Goal: Task Accomplishment & Management: Complete application form

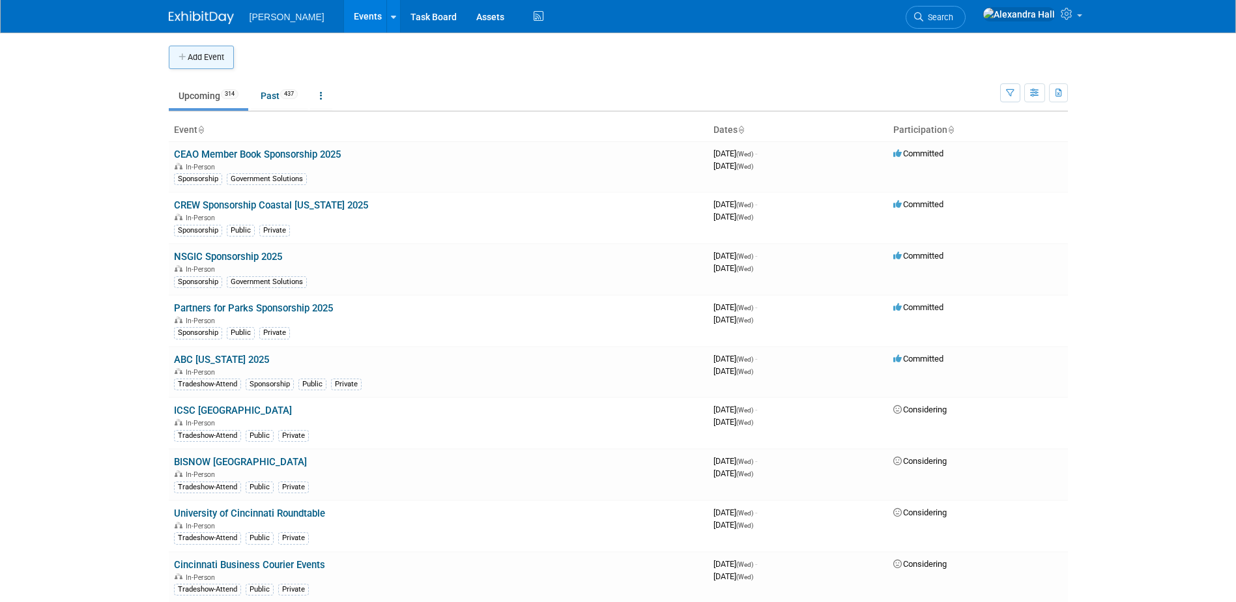
click at [222, 63] on button "Add Event" at bounding box center [201, 57] width 65 height 23
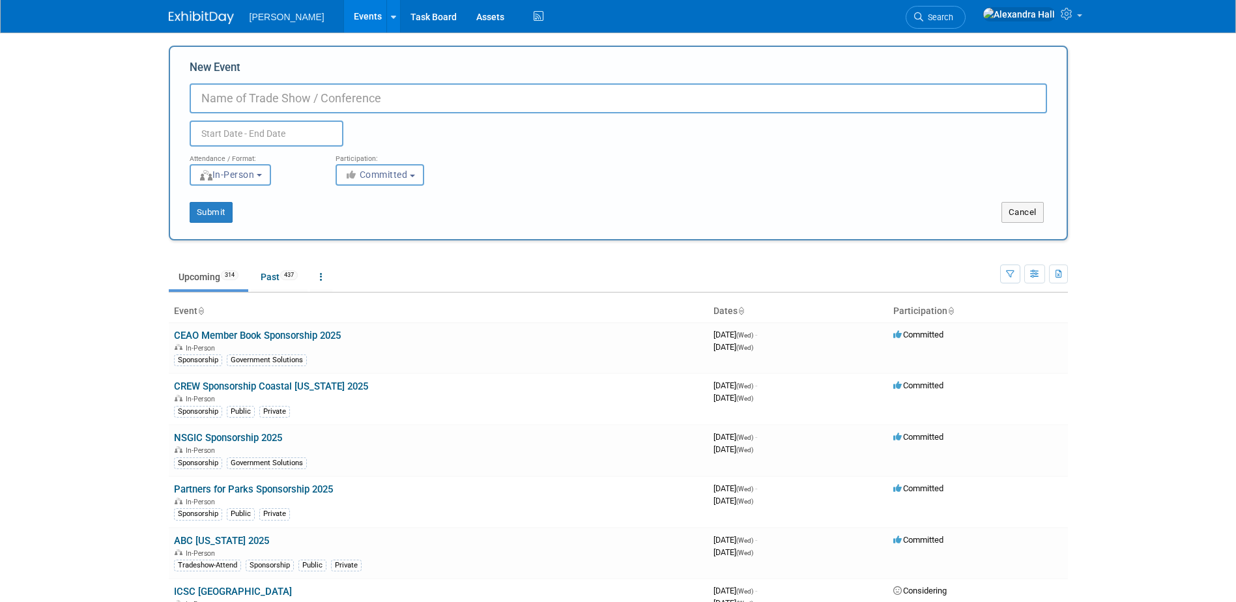
click at [290, 88] on input "New Event" at bounding box center [618, 98] width 857 height 30
type input "ASEAN International Geomatics Conference"
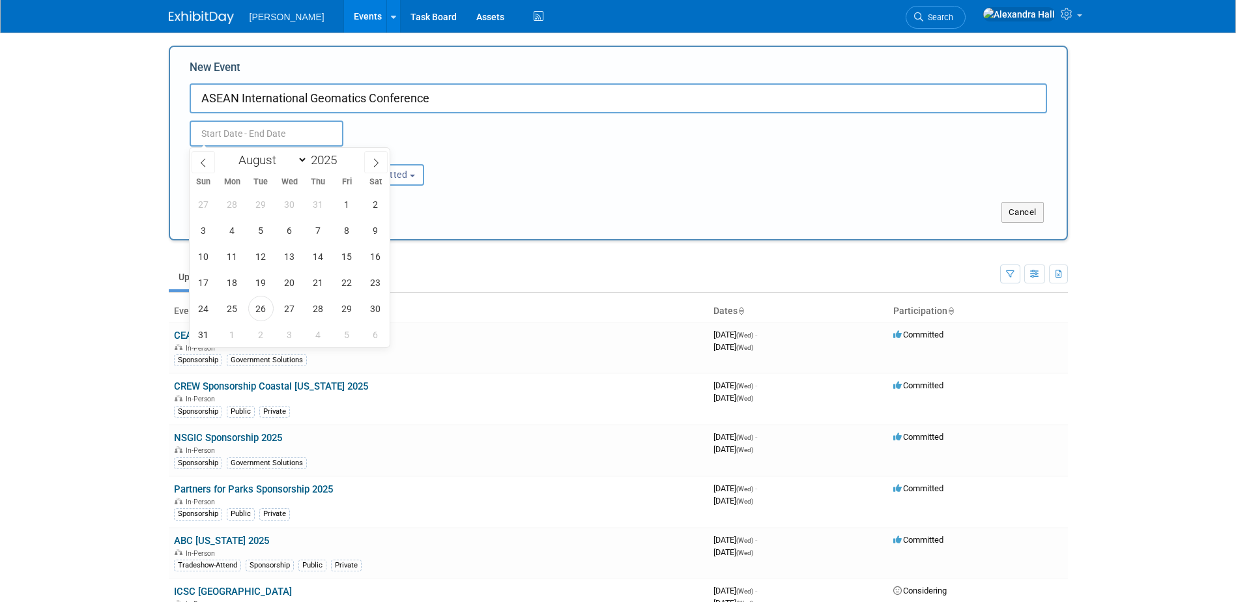
click at [288, 126] on input "text" at bounding box center [267, 134] width 154 height 26
click at [368, 156] on span at bounding box center [375, 162] width 23 height 22
select select "8"
click at [263, 279] on span "23" at bounding box center [260, 282] width 25 height 25
click at [285, 281] on span "24" at bounding box center [289, 282] width 25 height 25
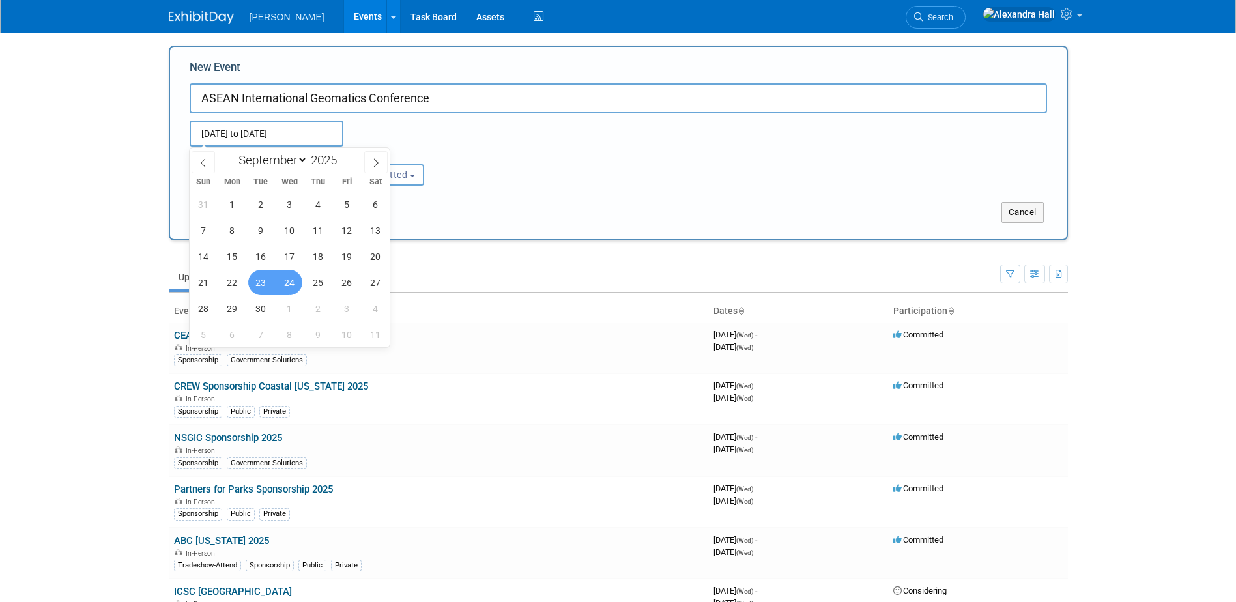
type input "[DATE] to [DATE]"
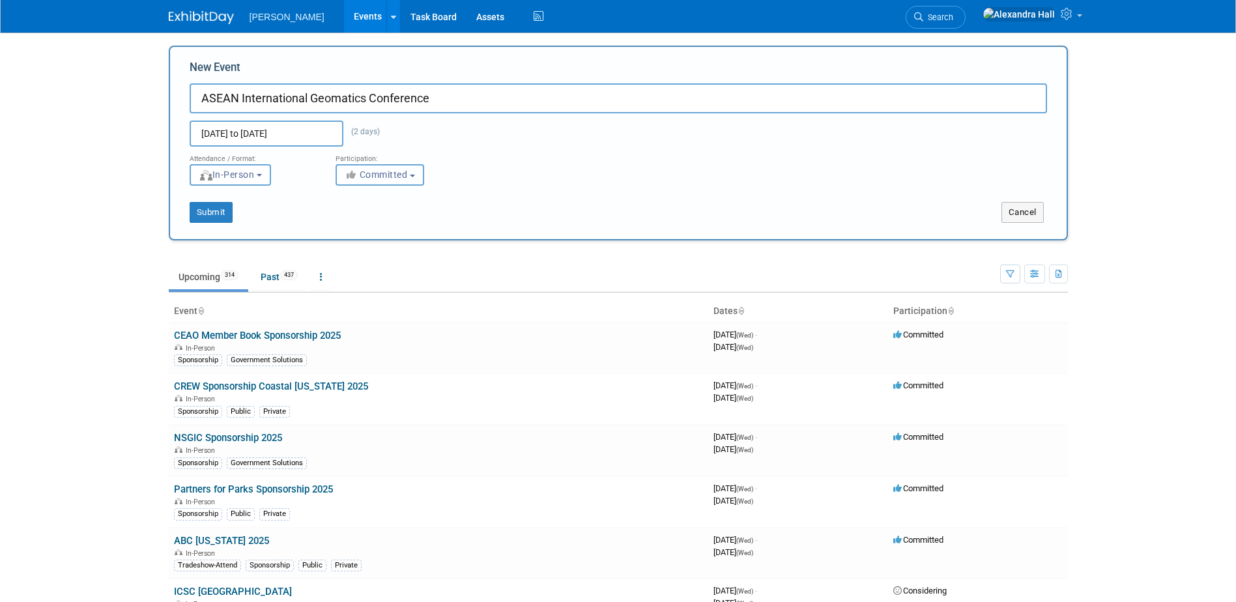
click at [384, 168] on button "Committed" at bounding box center [379, 174] width 89 height 21
click at [415, 220] on label "Considering" at bounding box center [386, 224] width 86 height 17
click at [348, 220] on input "Considering" at bounding box center [343, 224] width 8 height 8
select select "2"
click at [220, 210] on button "Submit" at bounding box center [211, 212] width 43 height 21
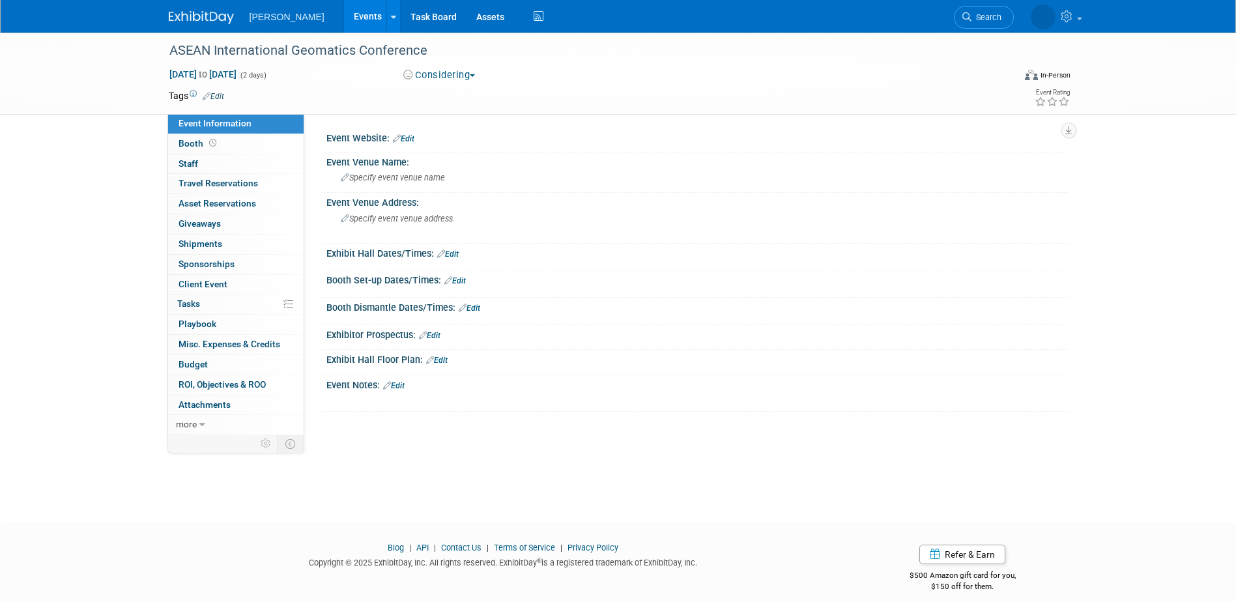
click at [409, 134] on link "Edit" at bounding box center [403, 138] width 21 height 9
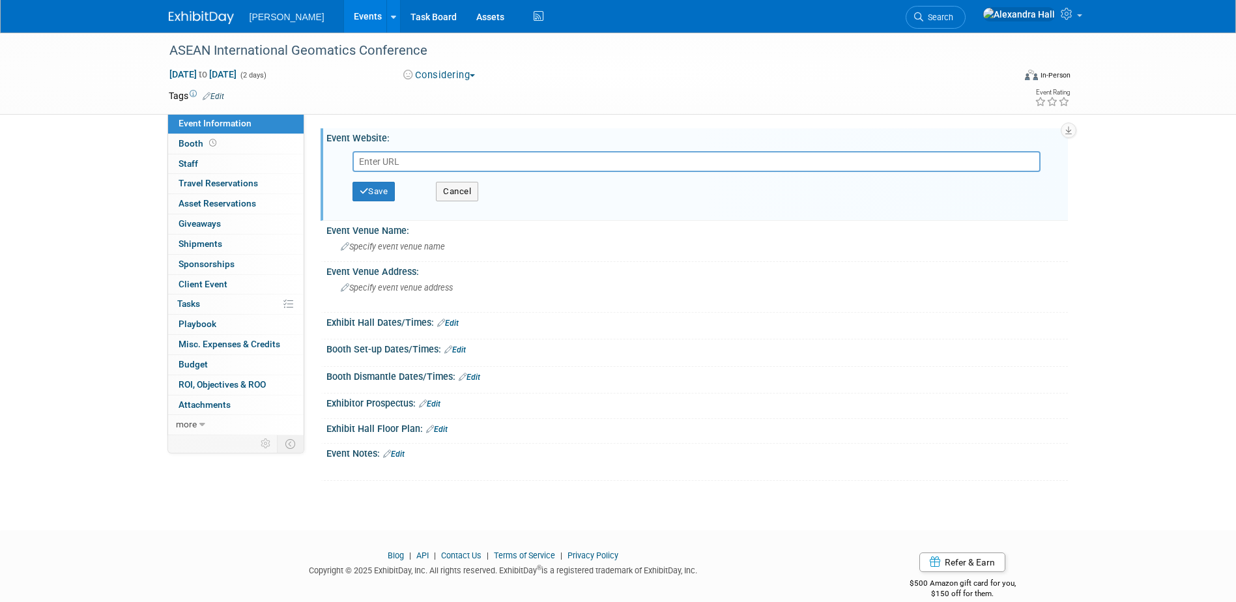
click at [438, 165] on input "text" at bounding box center [696, 161] width 688 height 21
type input "https://aigc.aseanflag.org/"
click at [365, 184] on button "Save" at bounding box center [373, 192] width 43 height 20
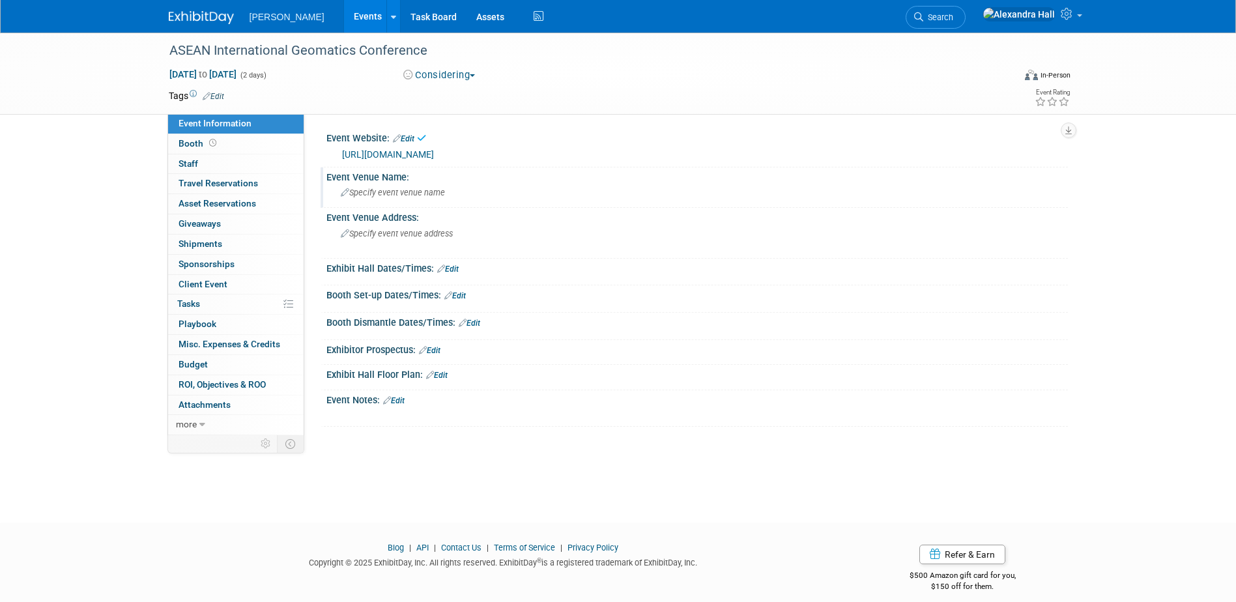
click at [437, 197] on span "Specify event venue name" at bounding box center [393, 193] width 104 height 10
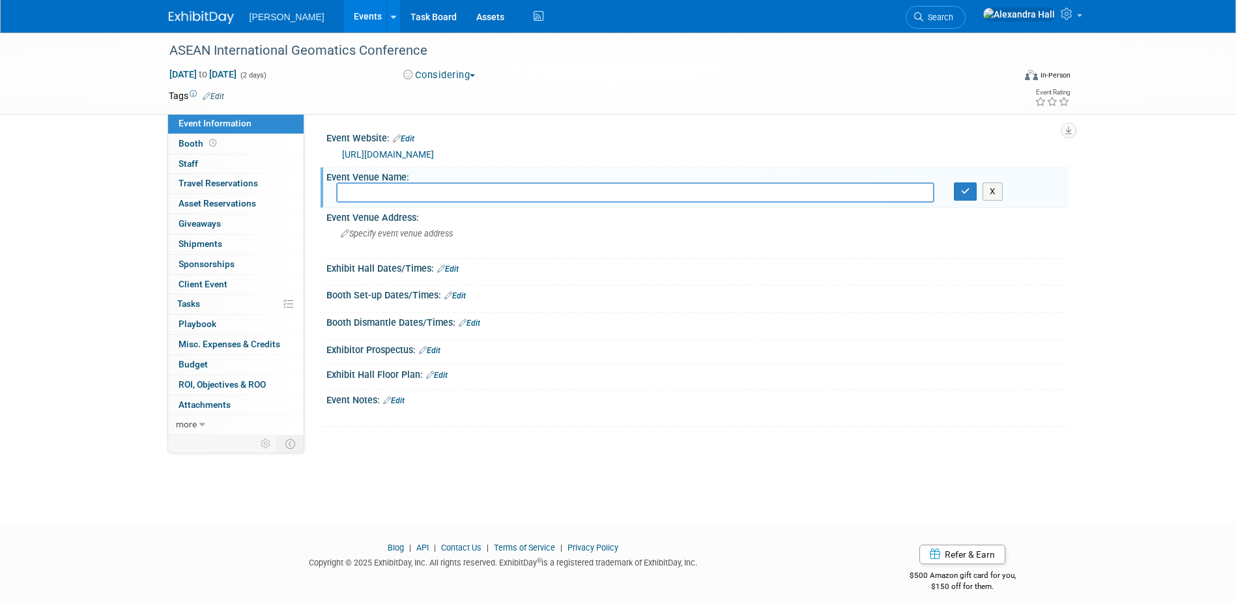
click at [699, 195] on input "text" at bounding box center [635, 192] width 598 height 20
type input "The Parnell Hotel & Conference Auckland, New Zealand"
click at [966, 189] on icon "button" at bounding box center [965, 191] width 9 height 8
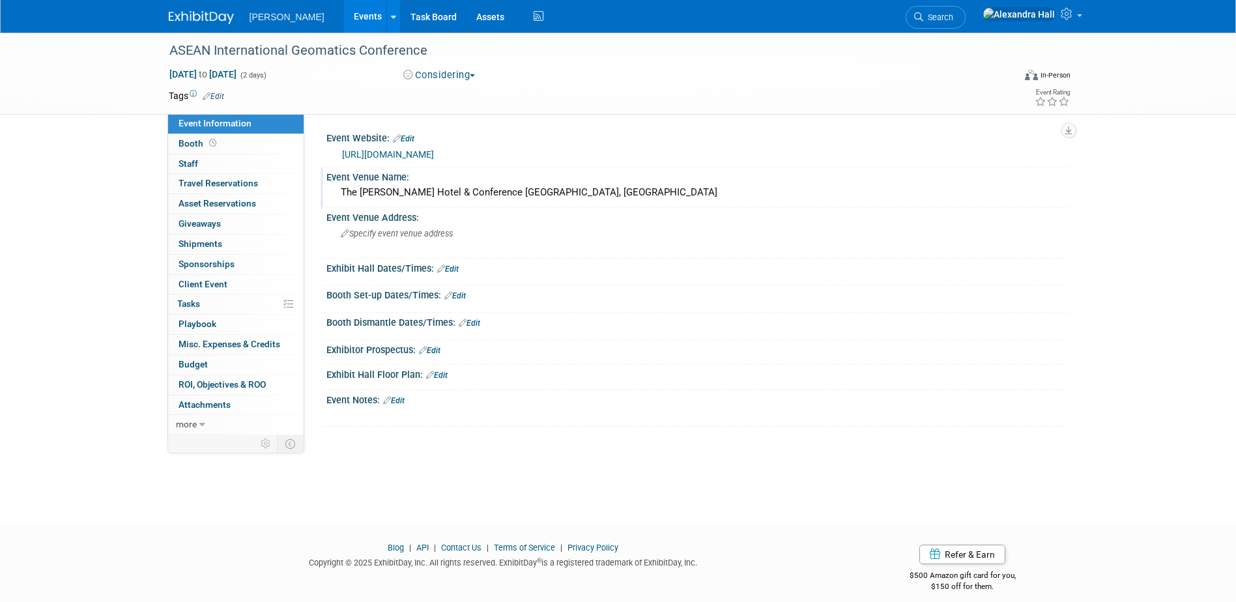
click at [221, 87] on div "Tags Edit" at bounding box center [543, 96] width 748 height 18
click at [223, 92] on link "Edit" at bounding box center [213, 96] width 21 height 9
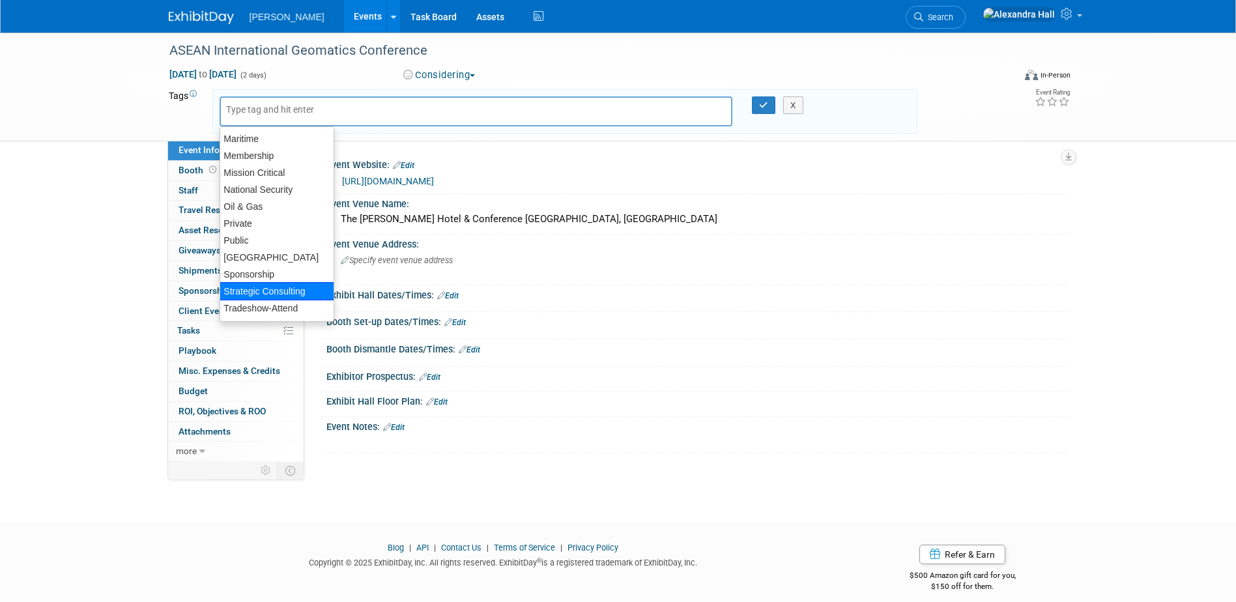
scroll to position [74, 0]
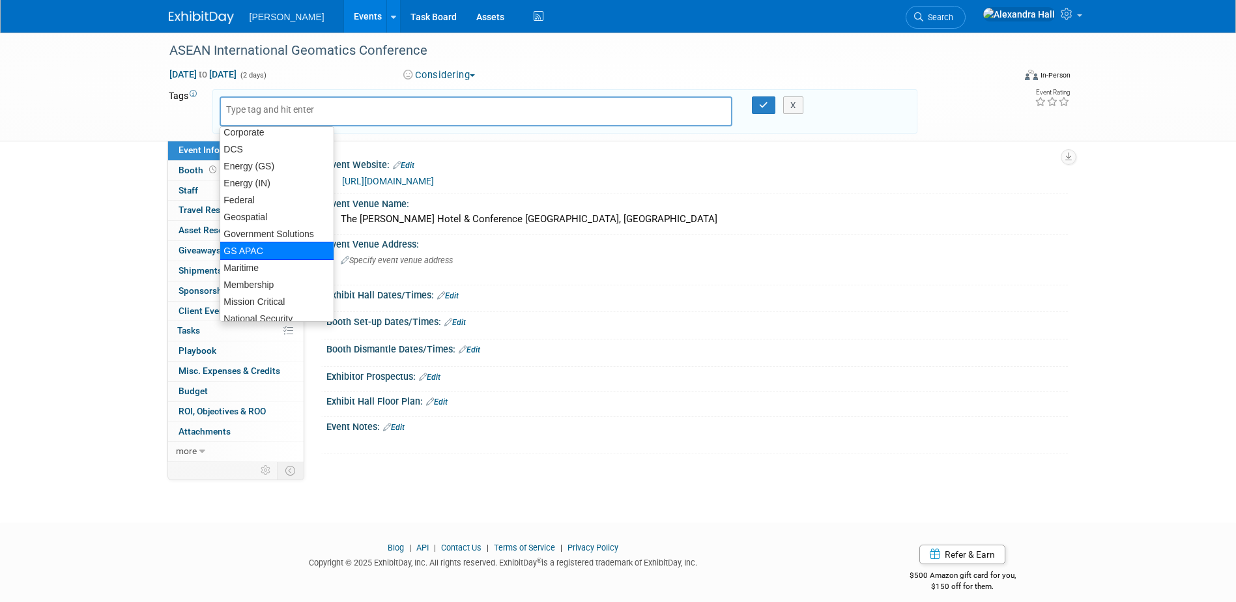
click at [259, 251] on div "GS APAC" at bounding box center [277, 251] width 115 height 18
type input "GS APAC"
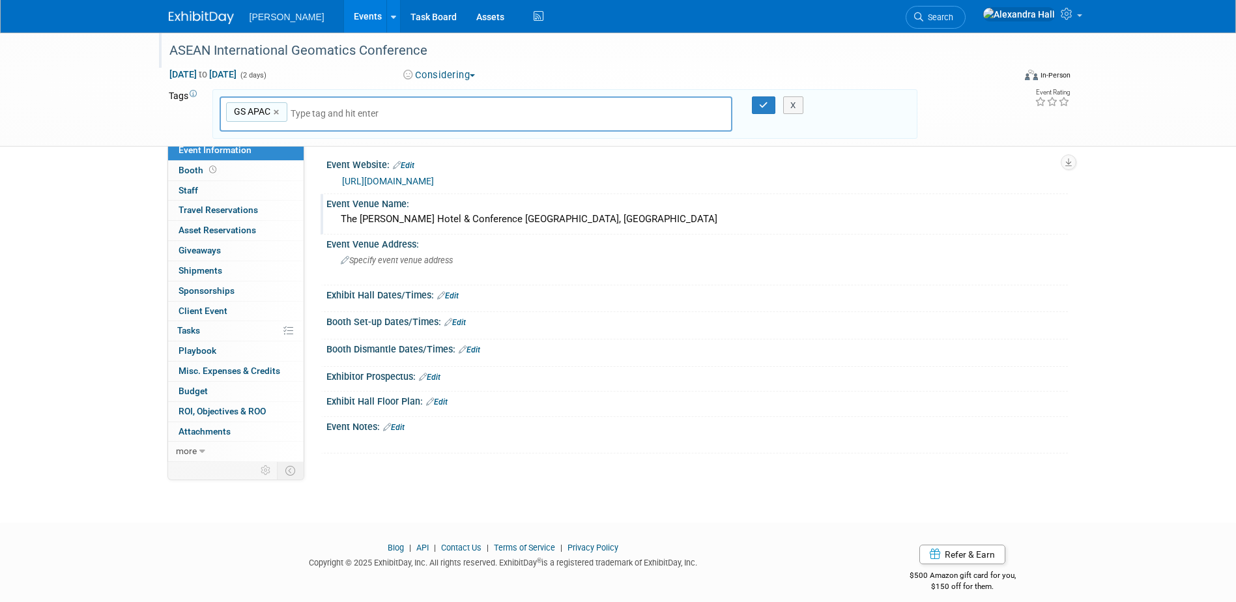
click at [175, 42] on div "ASEAN International Geomatics Conference" at bounding box center [579, 50] width 829 height 23
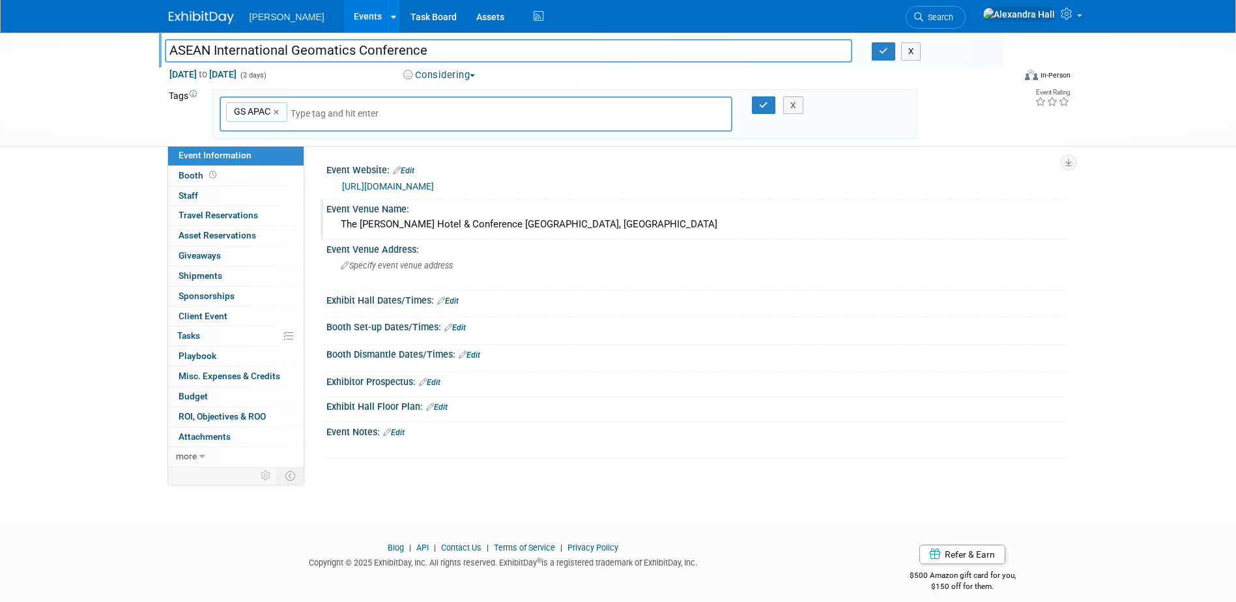
click at [169, 46] on input "ASEAN International Geomatics Conference" at bounding box center [509, 50] width 688 height 23
type input "[GS APAC] ASEAN International Geomatics Conference"
click at [885, 47] on icon "button" at bounding box center [883, 51] width 9 height 8
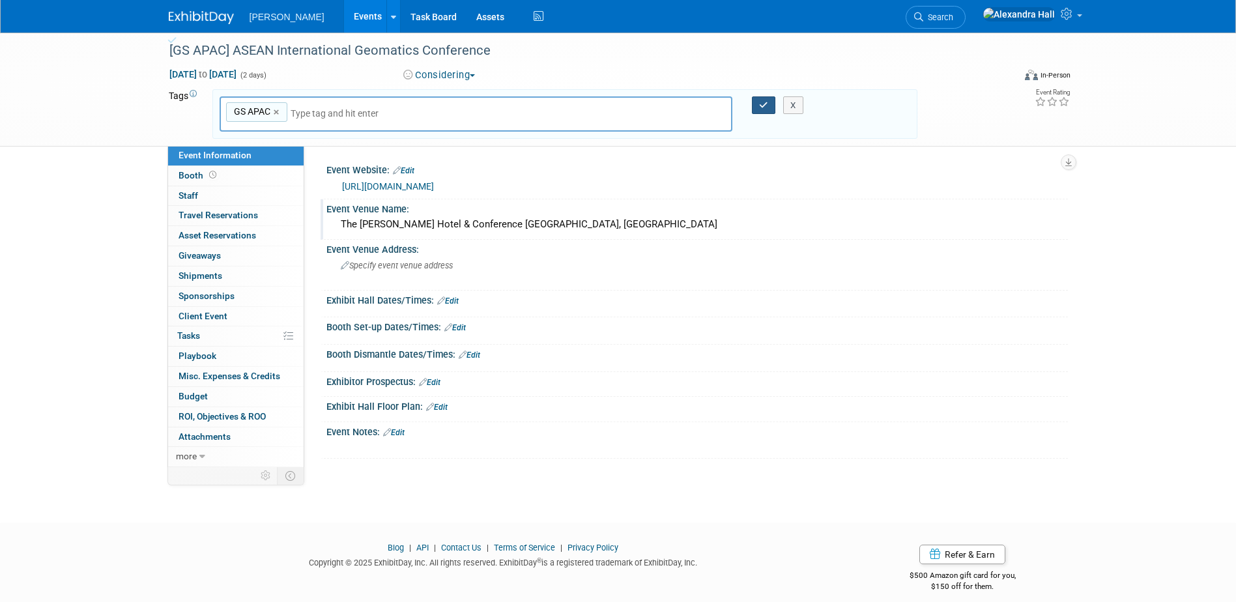
click at [760, 107] on icon "button" at bounding box center [763, 105] width 9 height 8
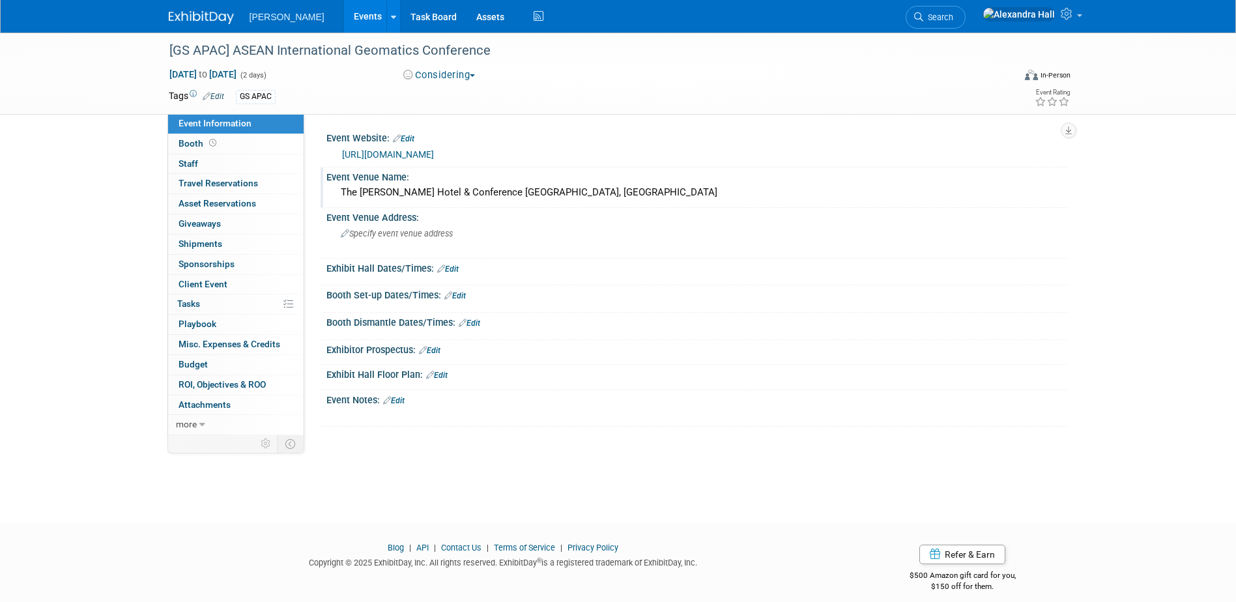
click at [404, 397] on link "Edit" at bounding box center [393, 400] width 21 height 9
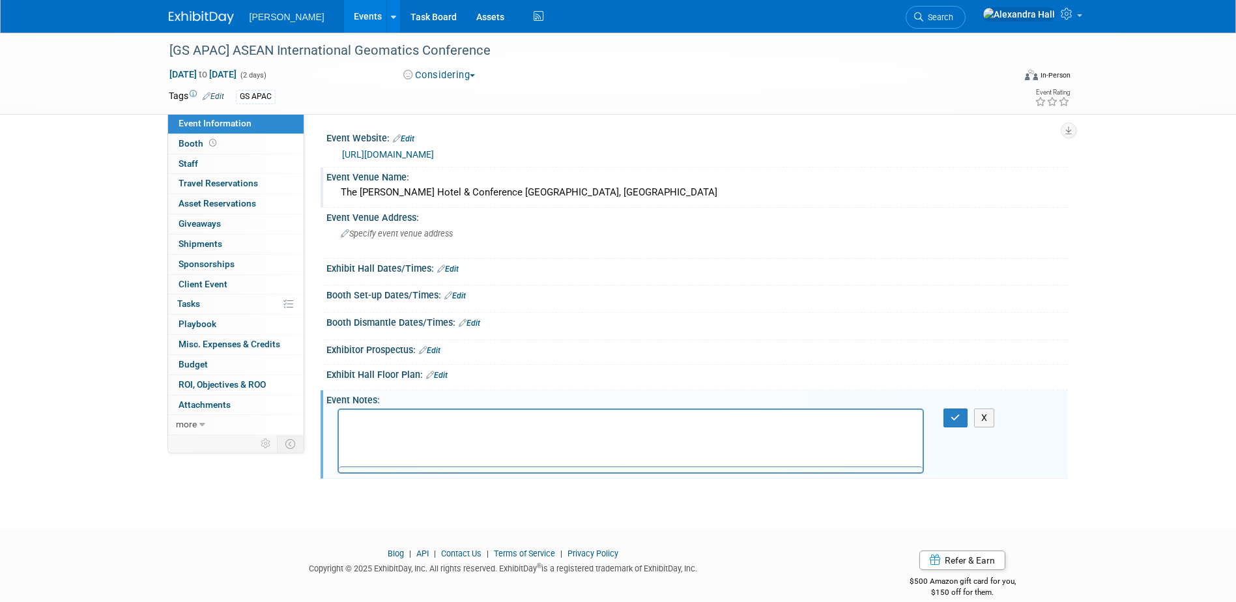
scroll to position [0, 0]
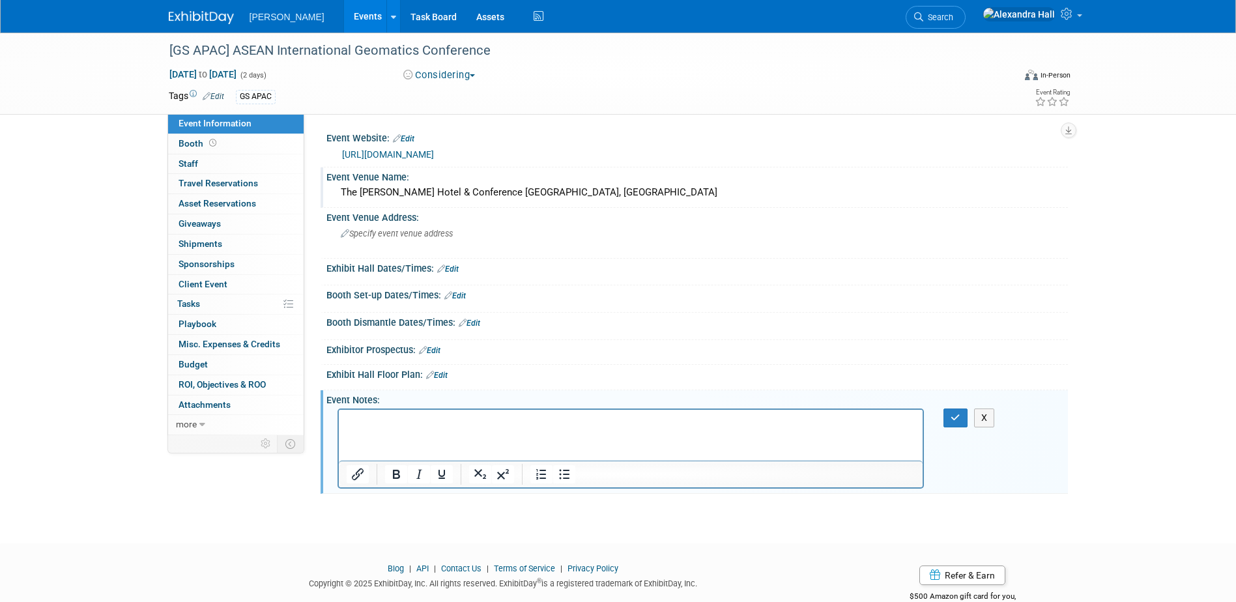
click at [399, 428] on html at bounding box center [630, 419] width 584 height 18
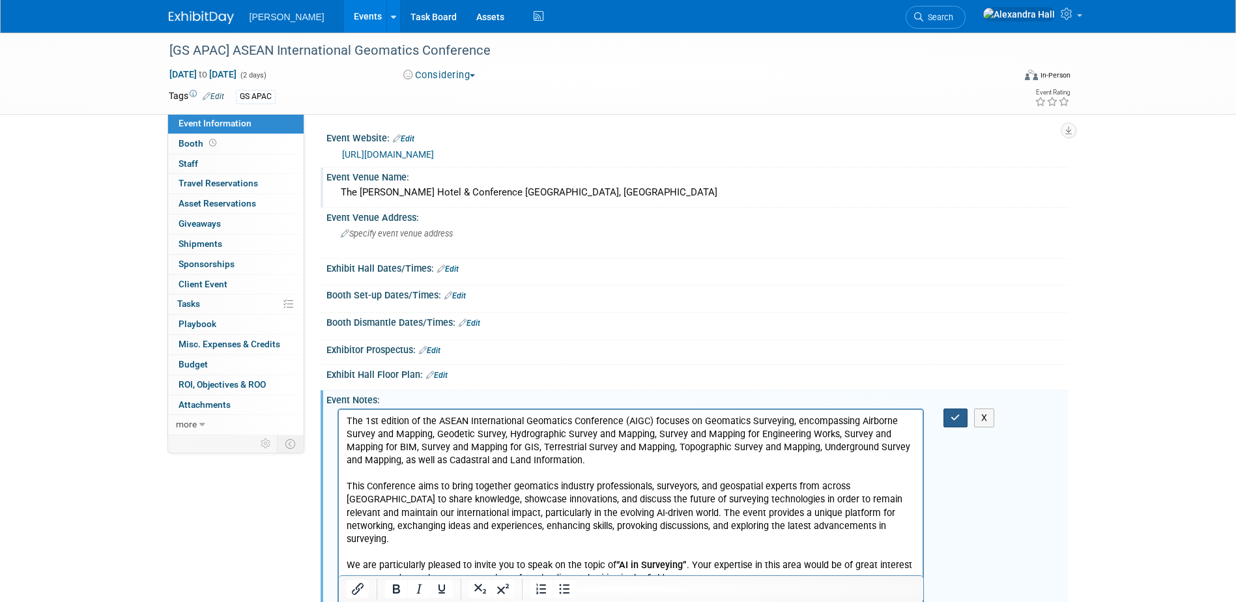
click at [954, 410] on button "button" at bounding box center [955, 417] width 24 height 19
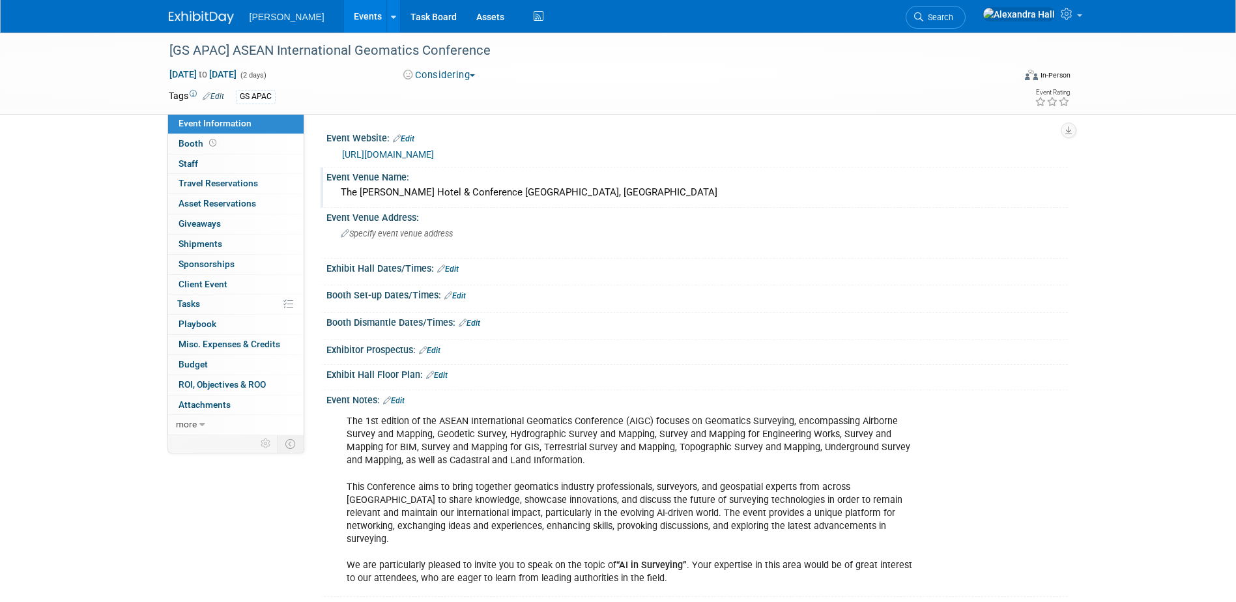
click at [619, 426] on div "The 1st edition of the ASEAN International Geomatics Conference (AIGC) focuses …" at bounding box center [630, 499] width 587 height 183
click at [400, 398] on link "Edit" at bounding box center [393, 400] width 21 height 9
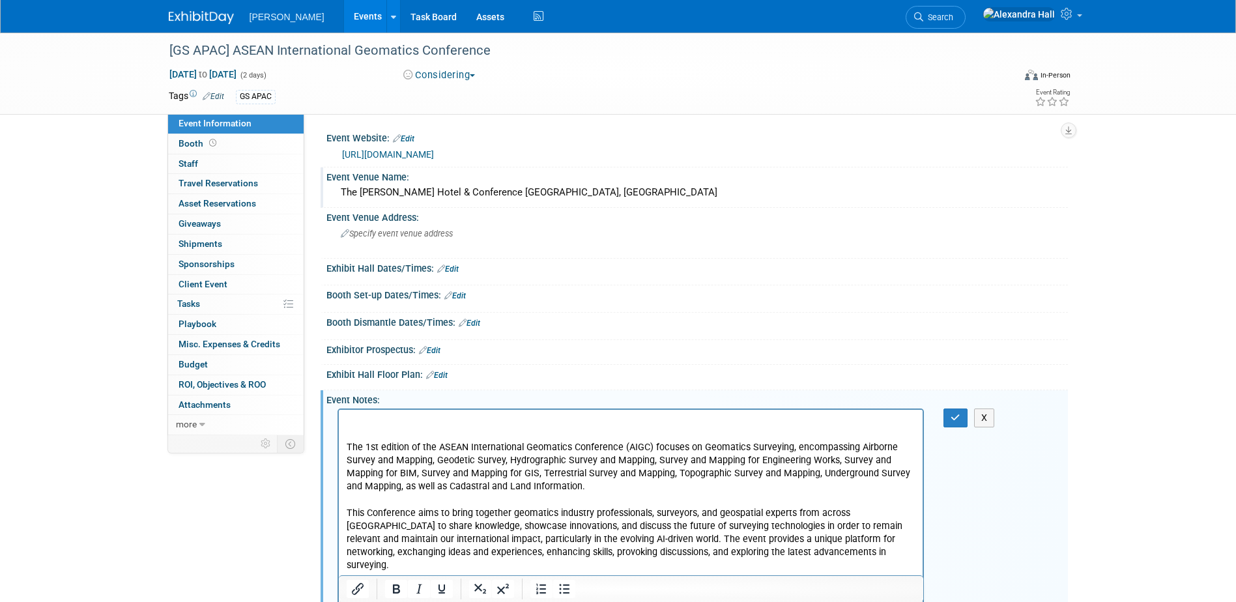
click at [413, 419] on p "Rich Text Area. Press ALT-0 for help." at bounding box center [630, 421] width 569 height 13
click at [957, 419] on icon "button" at bounding box center [955, 417] width 10 height 9
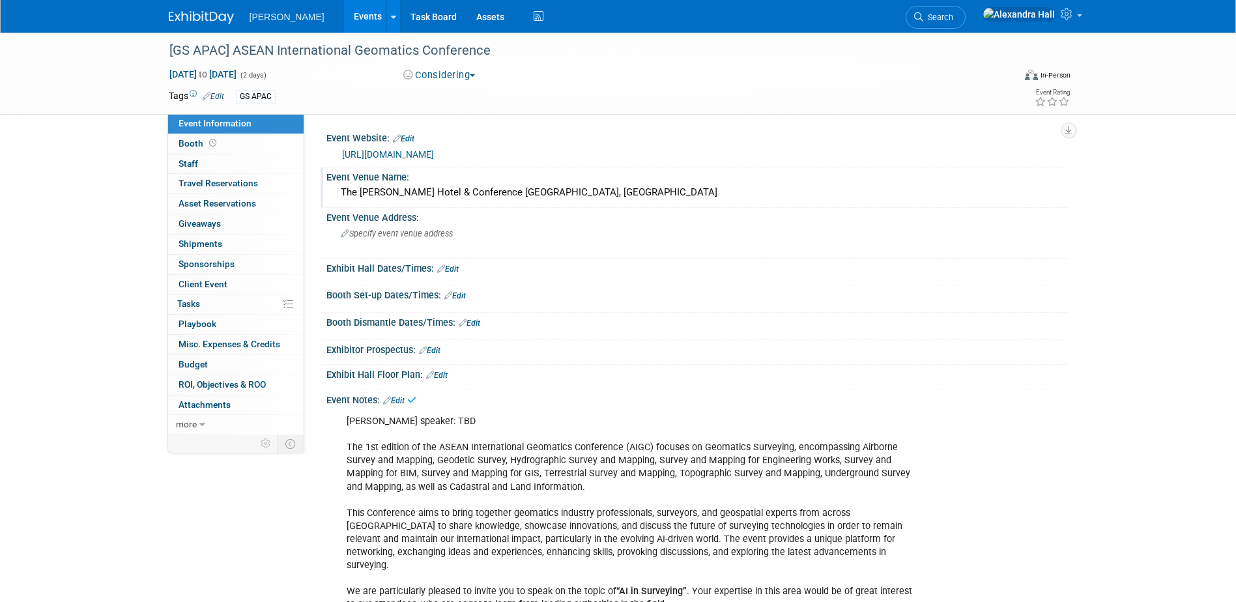
click at [181, 523] on div "Event Information Event Info Booth Booth 0 Staff 0 Staff 0 Travel Reservations …" at bounding box center [618, 328] width 918 height 590
